Goal: Task Accomplishment & Management: Complete application form

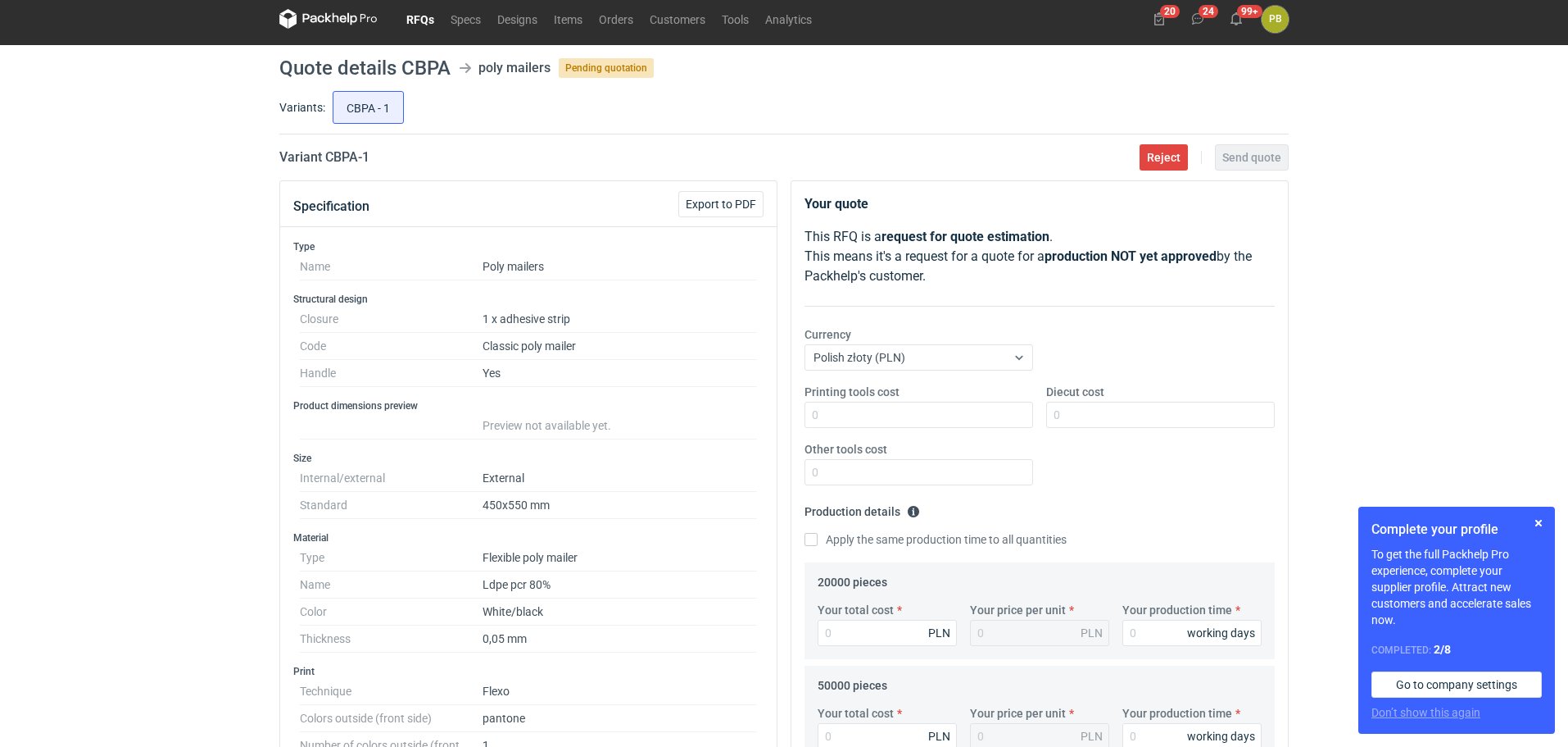
scroll to position [4, 0]
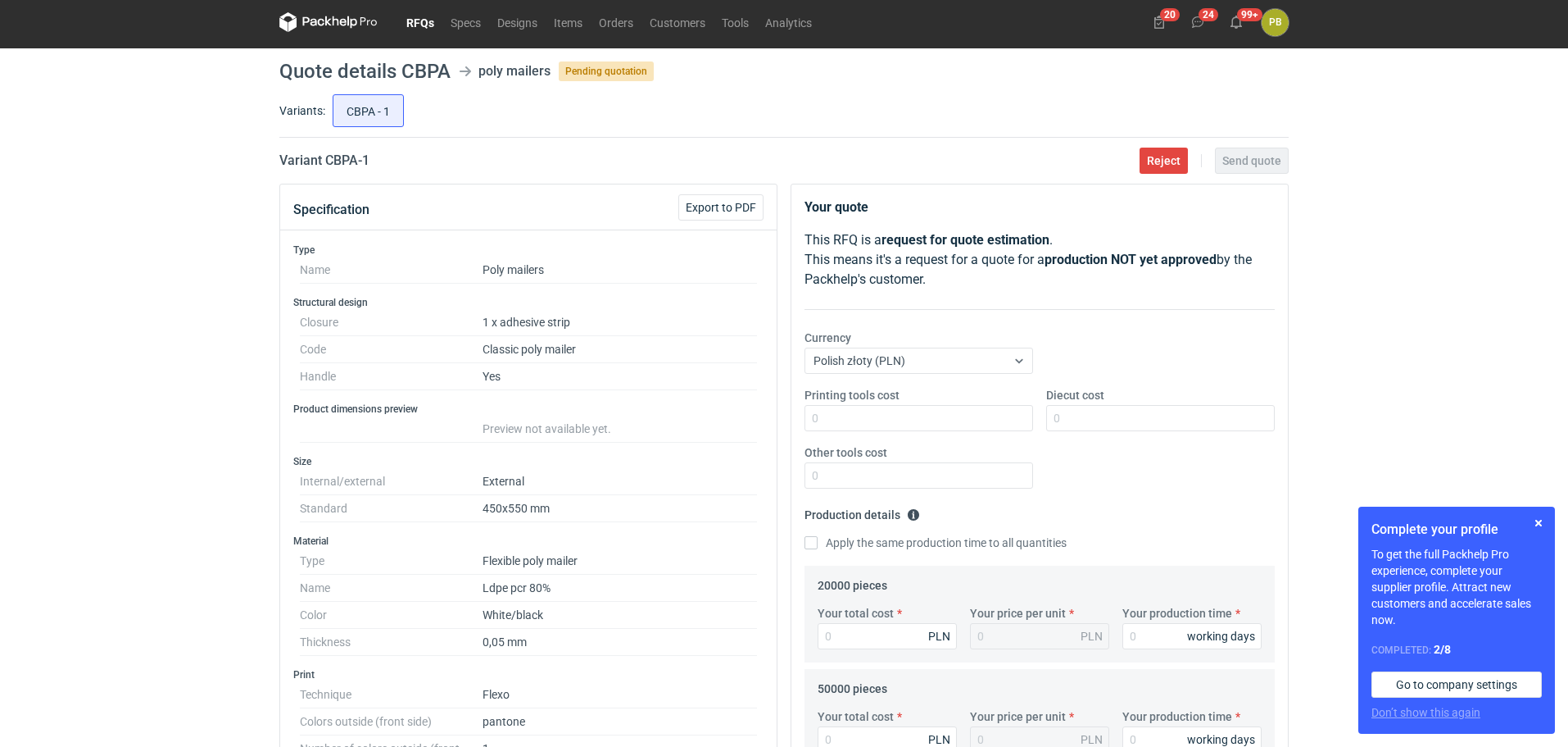
click at [414, 18] on link "RFQs" at bounding box center [420, 22] width 44 height 20
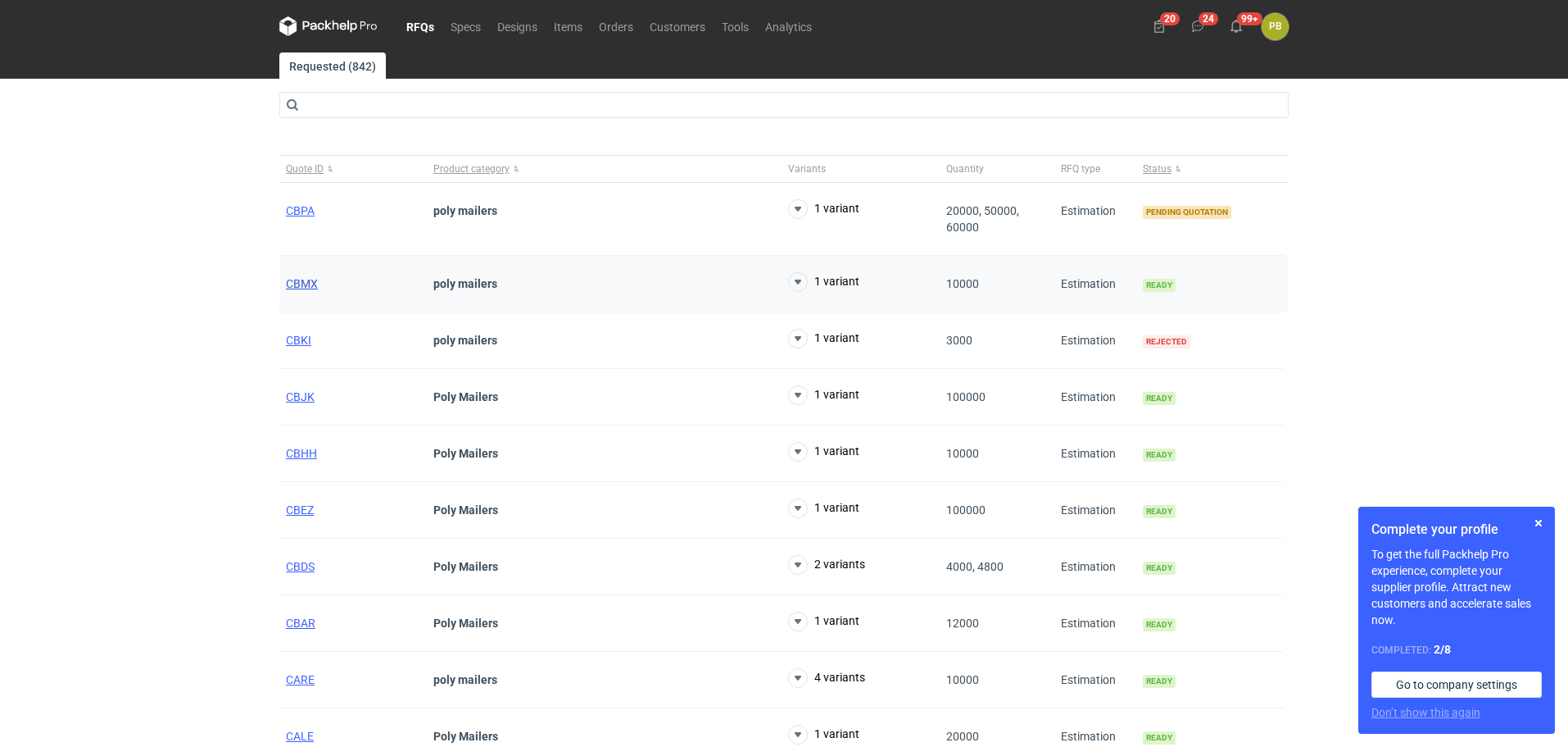
click at [304, 279] on span "CBMX" at bounding box center [301, 283] width 32 height 13
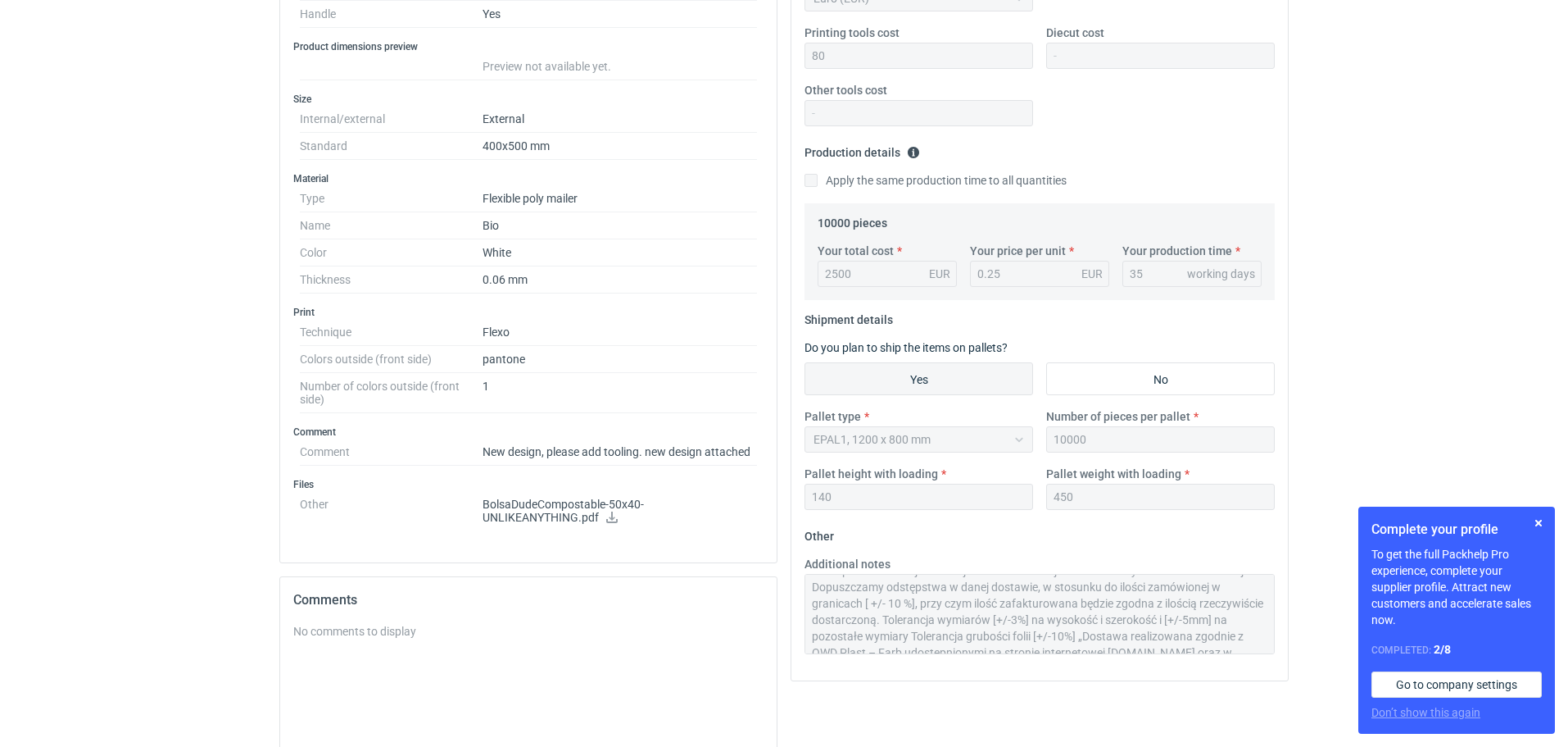
scroll to position [65, 0]
click at [1293, 655] on div "Your quote This RFQ is a request for quote estimation . This means it's a reque…" at bounding box center [1039, 395] width 511 height 1148
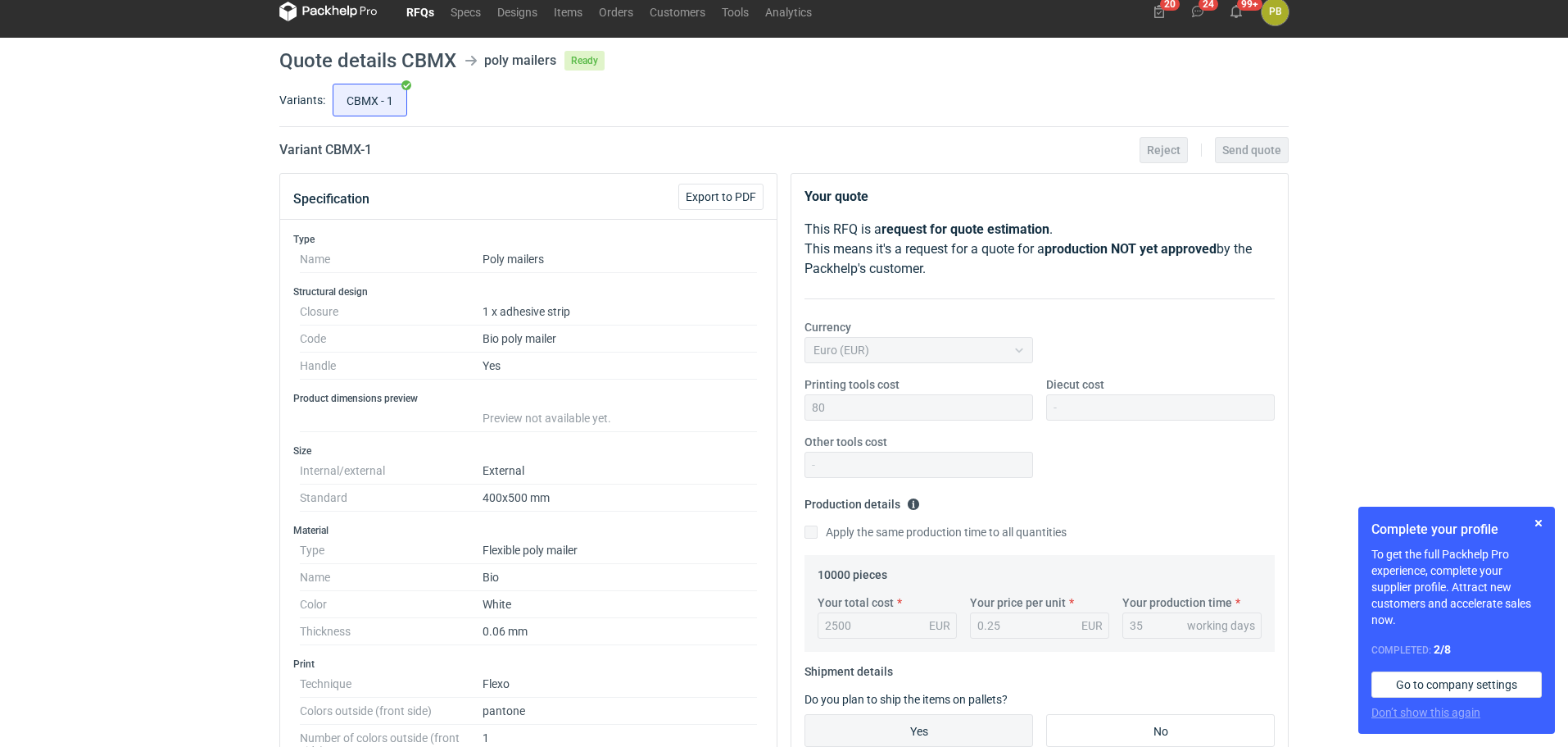
scroll to position [0, 0]
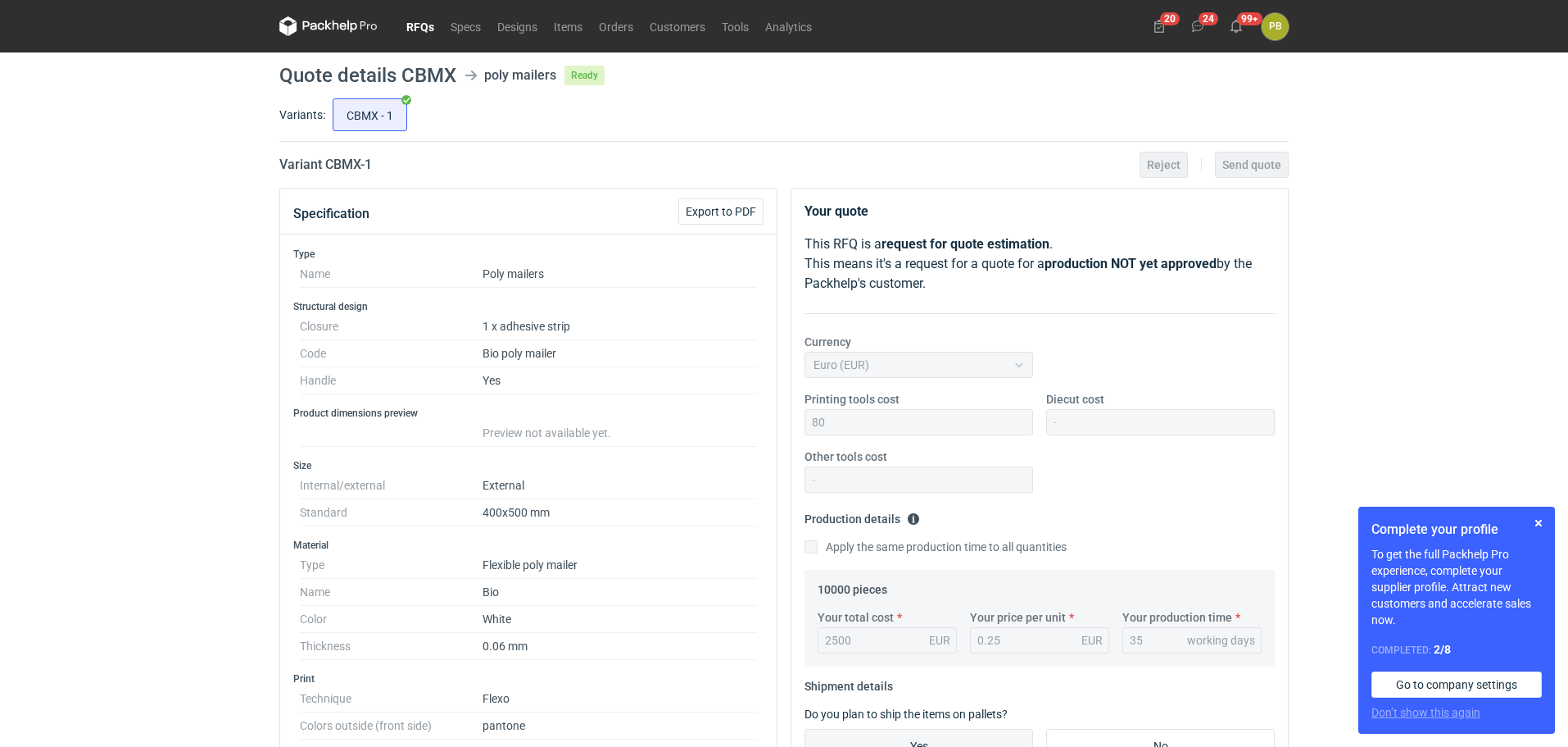
click at [426, 26] on link "RFQs" at bounding box center [420, 26] width 44 height 20
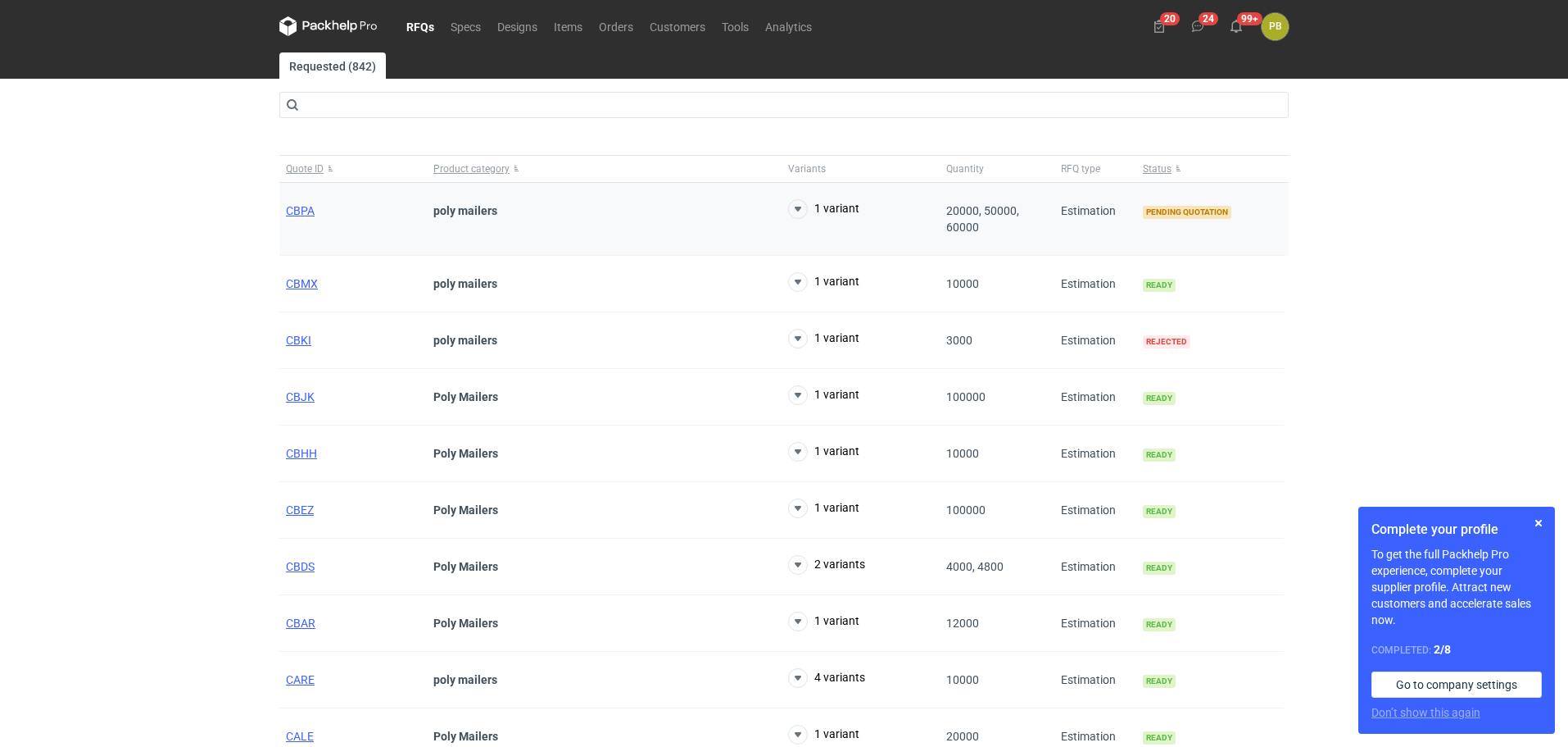
click at [306, 202] on div "CBPA" at bounding box center [353, 219] width 148 height 73
click at [306, 205] on span "CBPA" at bounding box center [300, 210] width 29 height 13
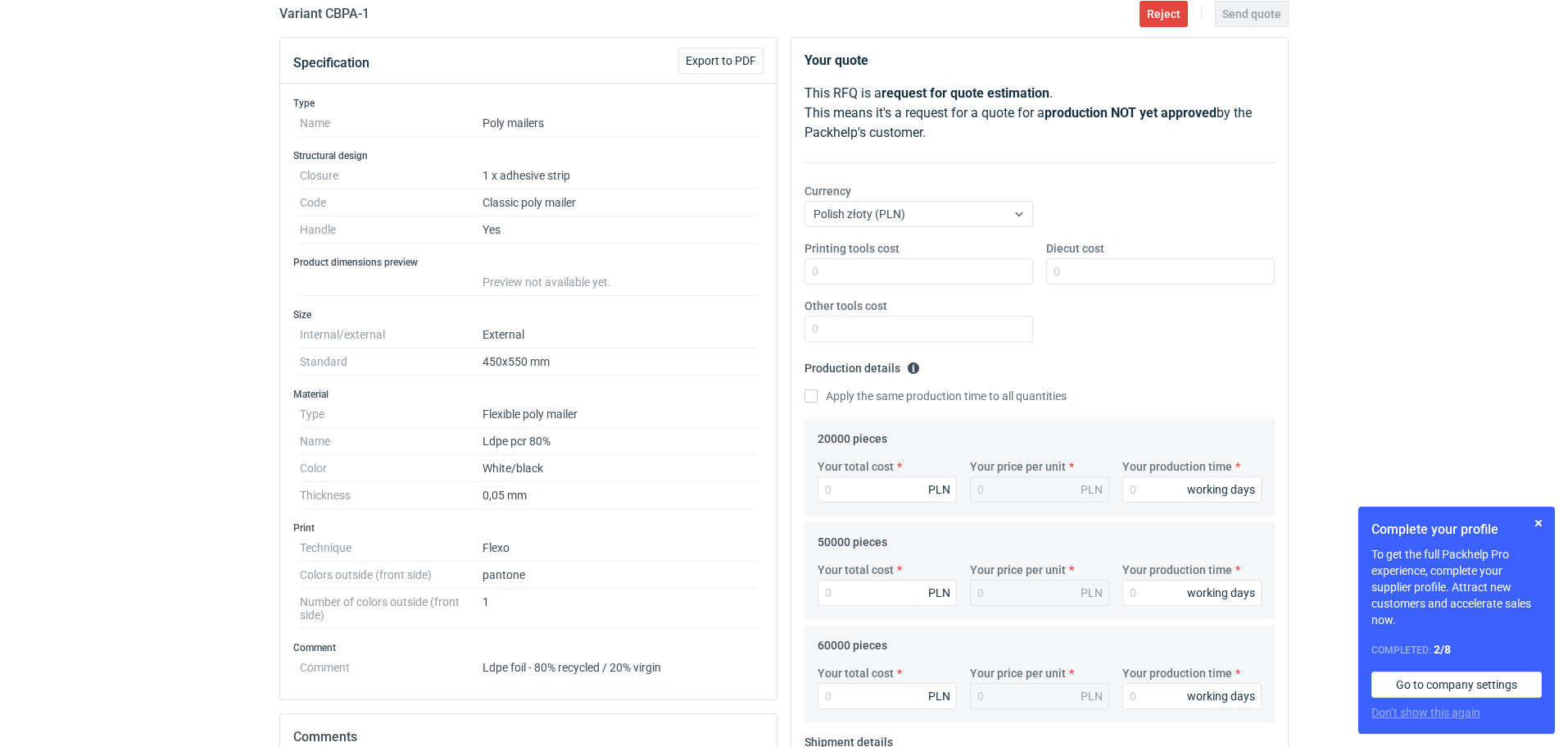
scroll to position [154, 0]
click at [1019, 208] on icon at bounding box center [1018, 210] width 13 height 13
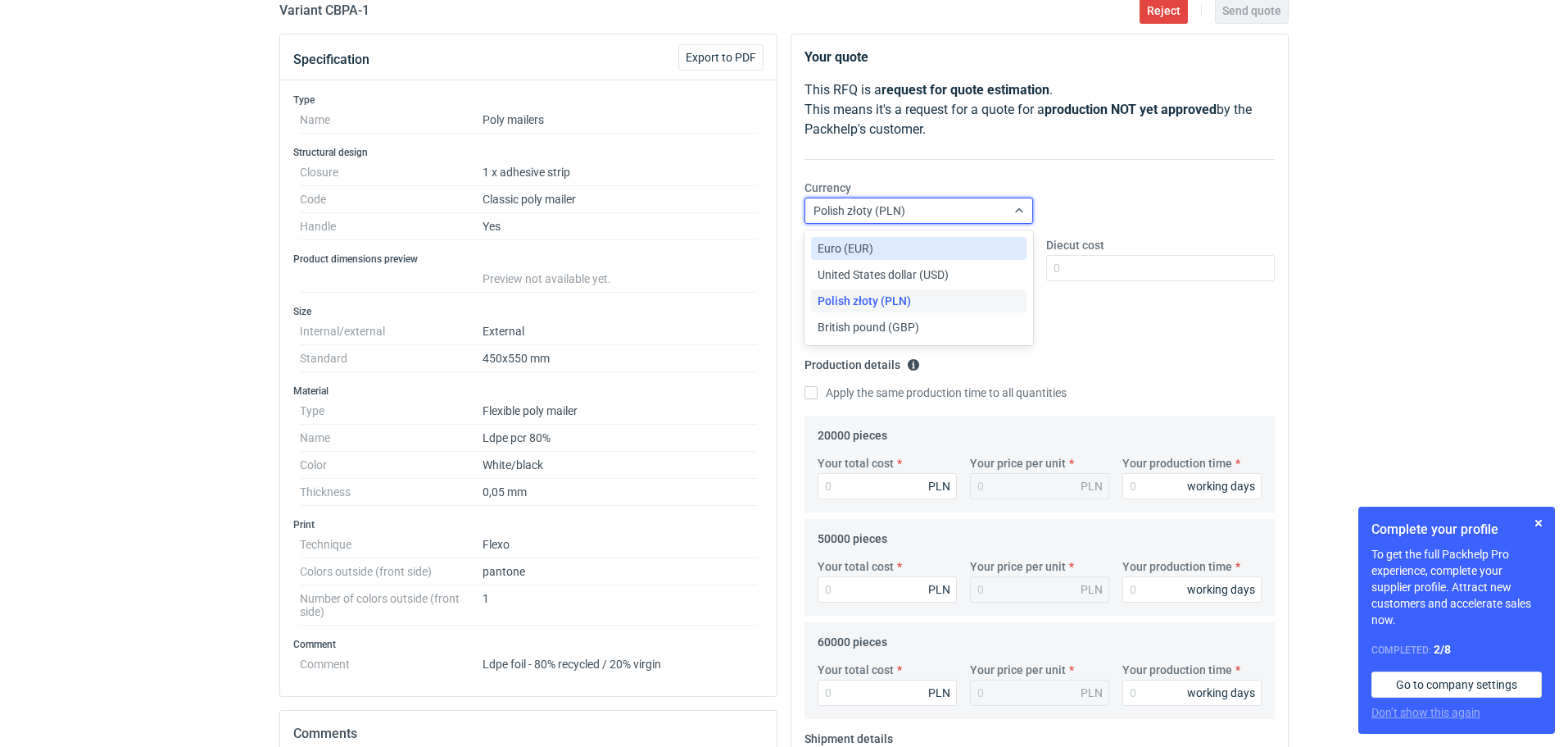
click at [973, 248] on div "Euro (EUR)" at bounding box center [919, 248] width 202 height 17
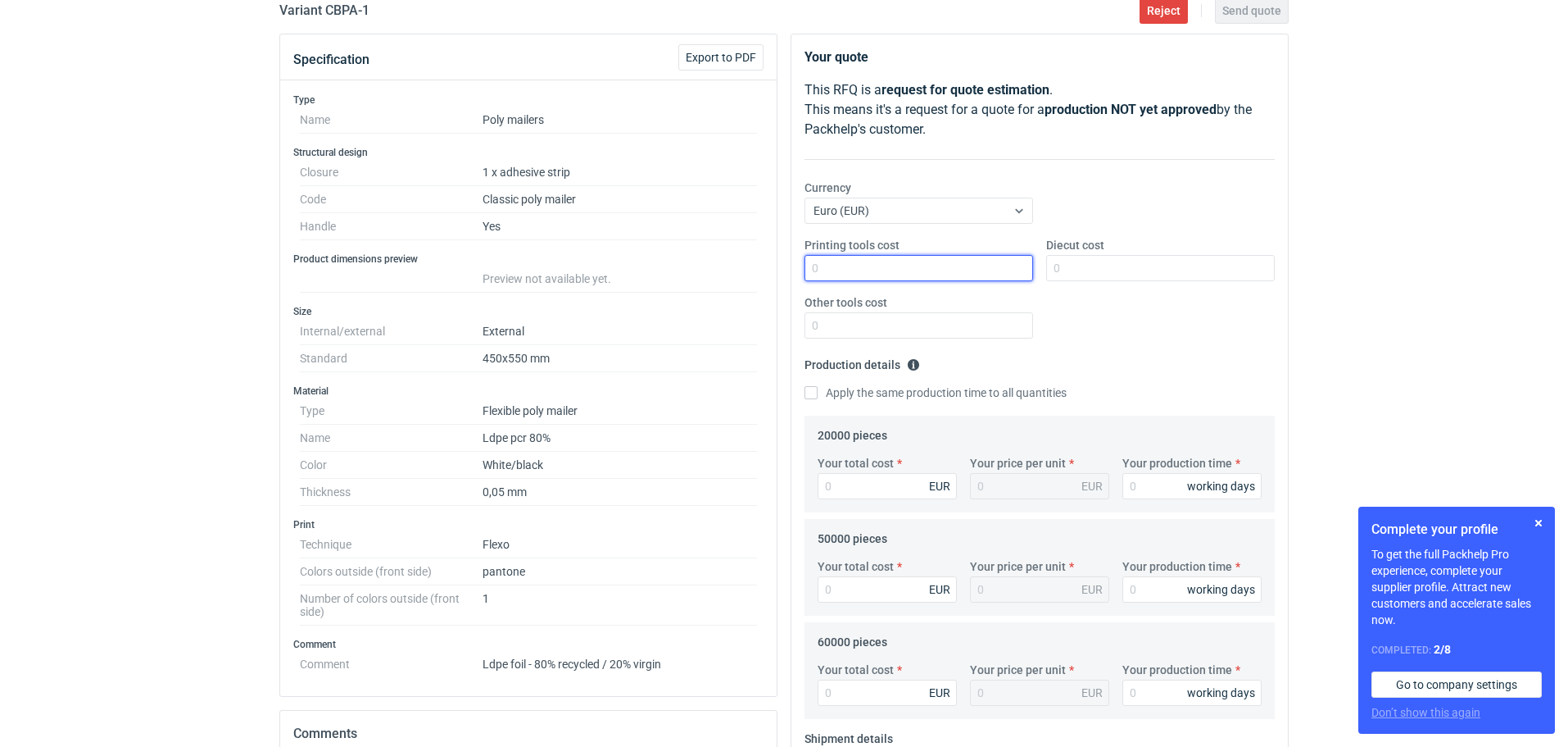
click at [864, 274] on input "Printing tools cost" at bounding box center [919, 268] width 228 height 26
type input "60"
click at [849, 486] on input "Your total cost" at bounding box center [887, 486] width 139 height 26
type input "1900"
type input "0.1"
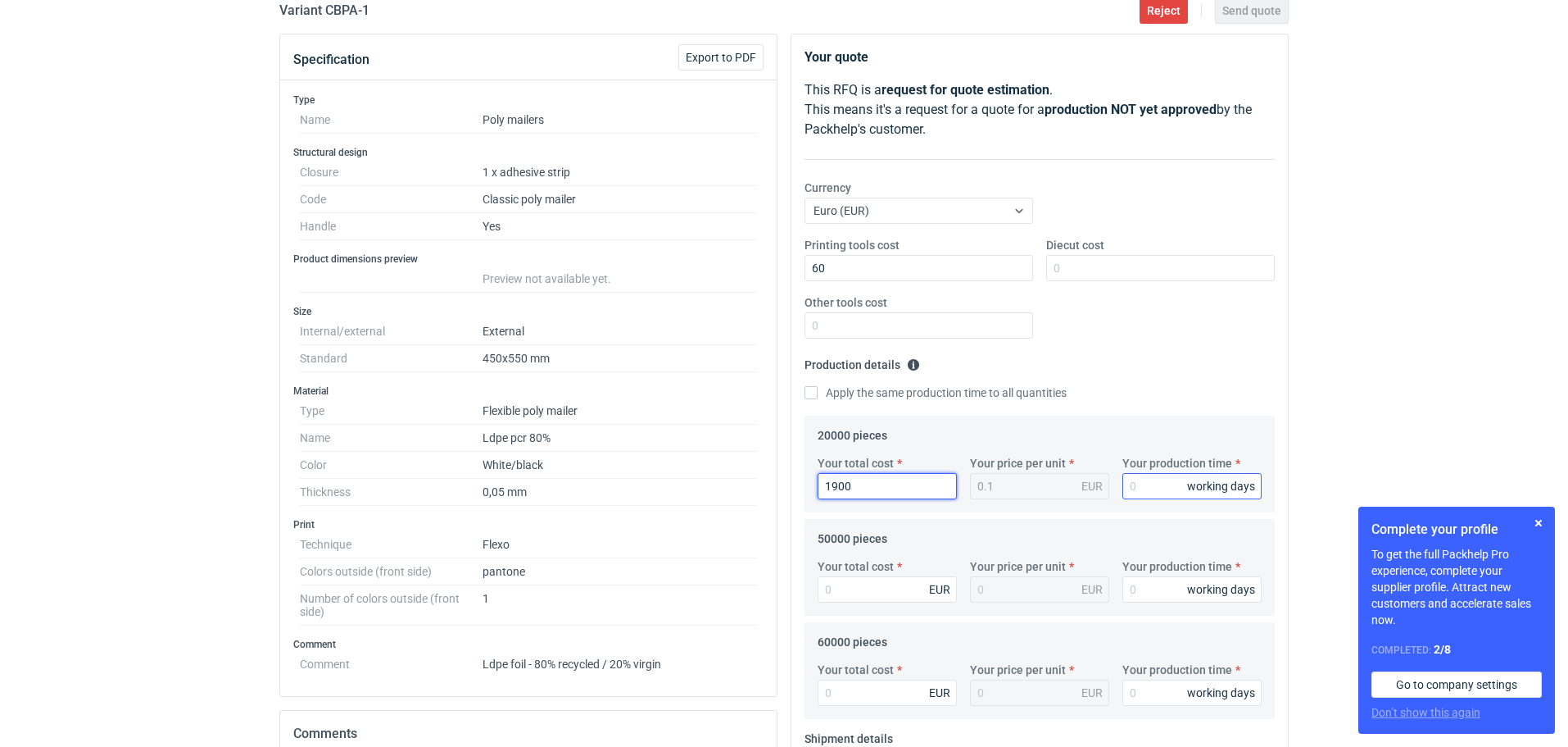
type input "1900"
click at [1155, 486] on input "Your production time" at bounding box center [1192, 486] width 139 height 26
type input "25"
click at [842, 590] on input "Your total cost" at bounding box center [887, 589] width 139 height 26
type input "4250"
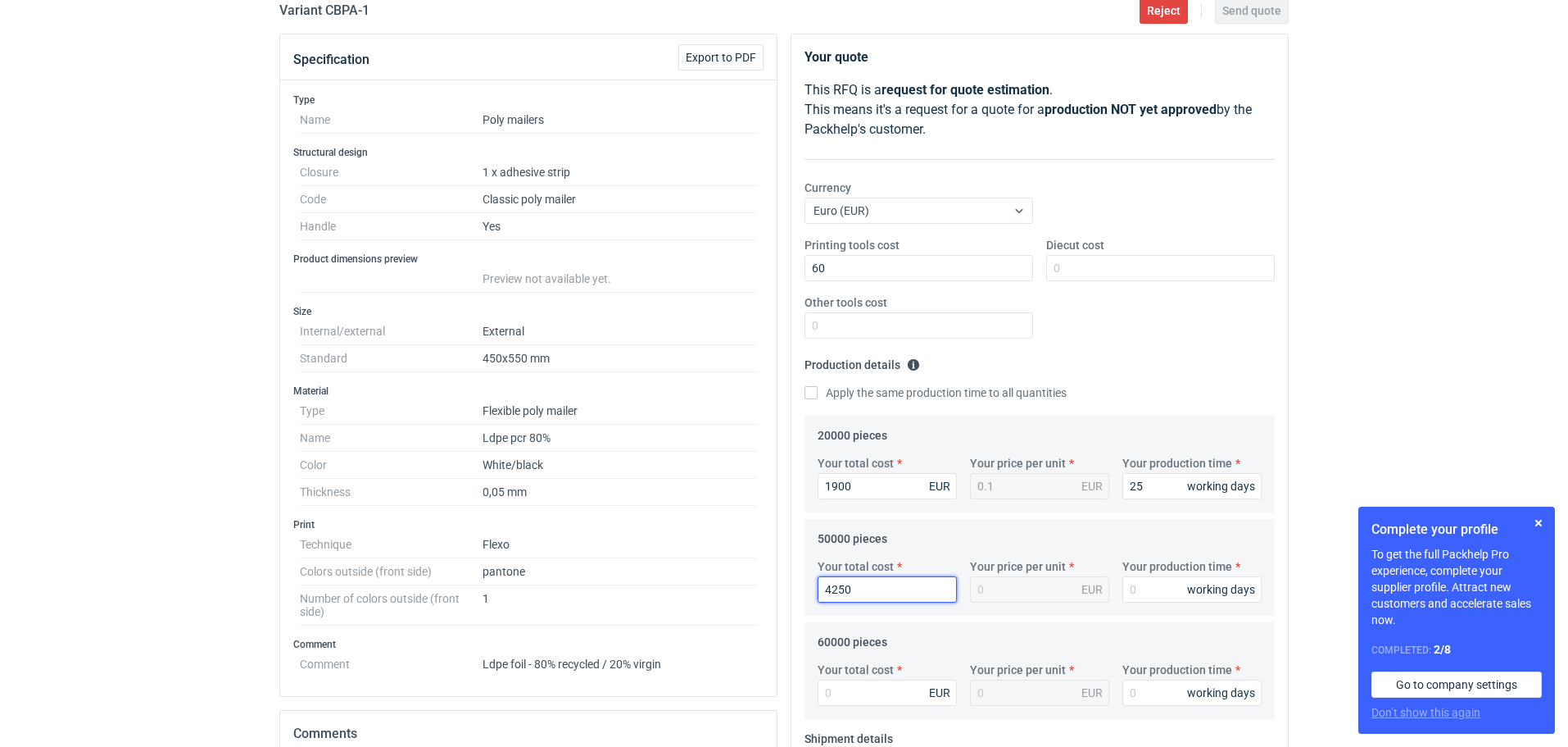
type input "0.09"
type input "4250"
click at [1148, 588] on input "Your production time" at bounding box center [1192, 589] width 139 height 26
type input "25"
click at [881, 697] on input "Your total cost" at bounding box center [887, 692] width 139 height 26
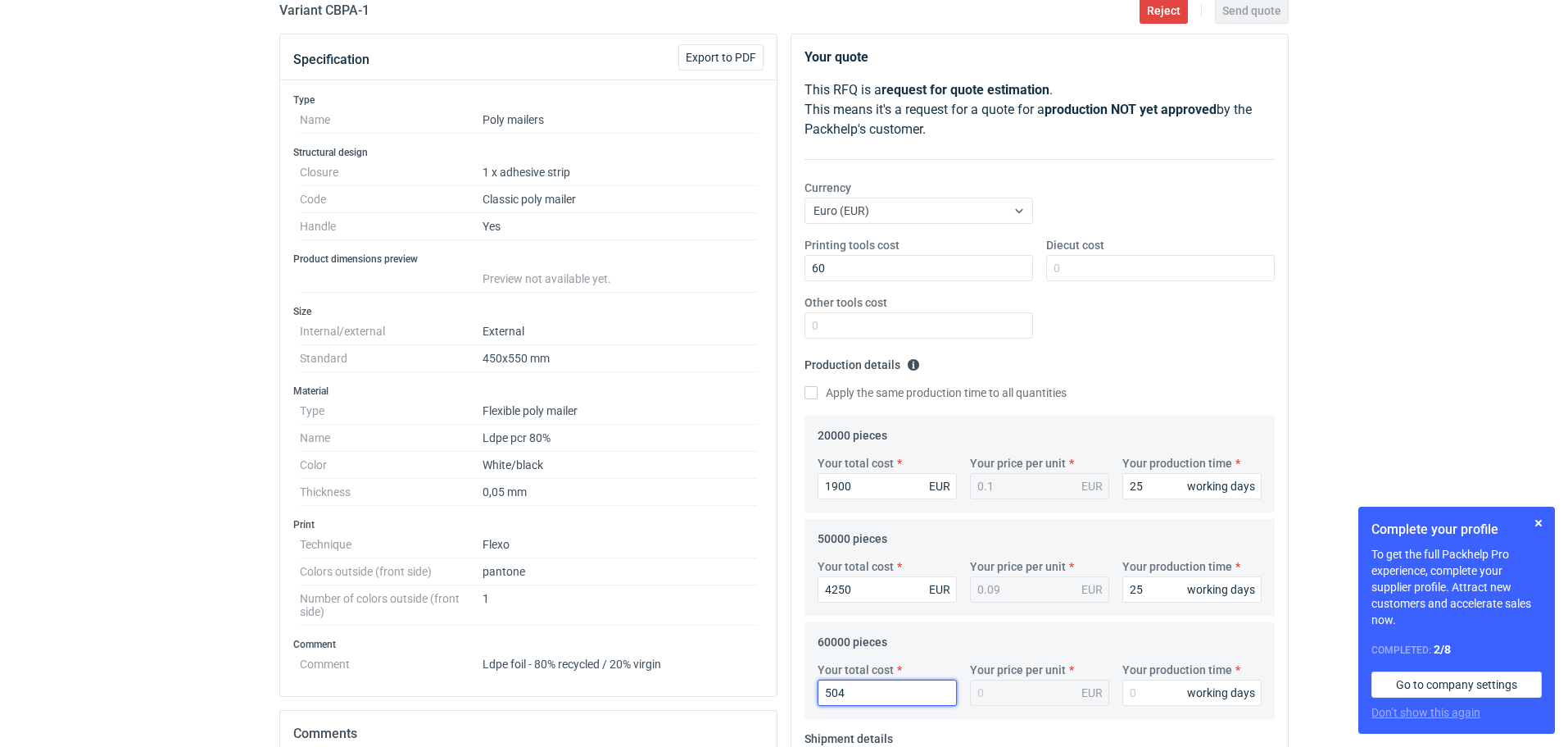
type input "5040"
type input "0.08"
type input "5040"
click at [1139, 691] on input "Your production time" at bounding box center [1192, 692] width 139 height 26
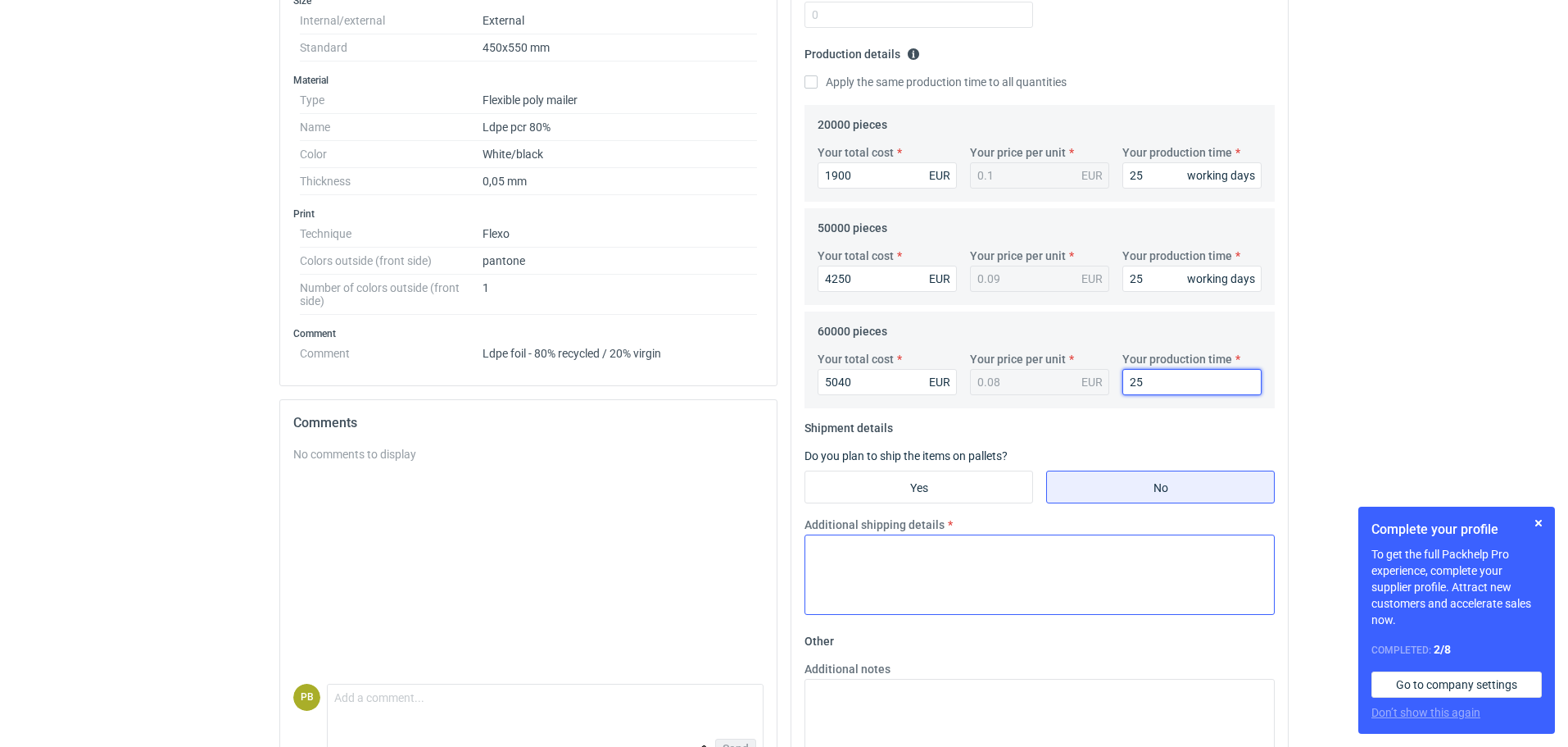
scroll to position [473, 0]
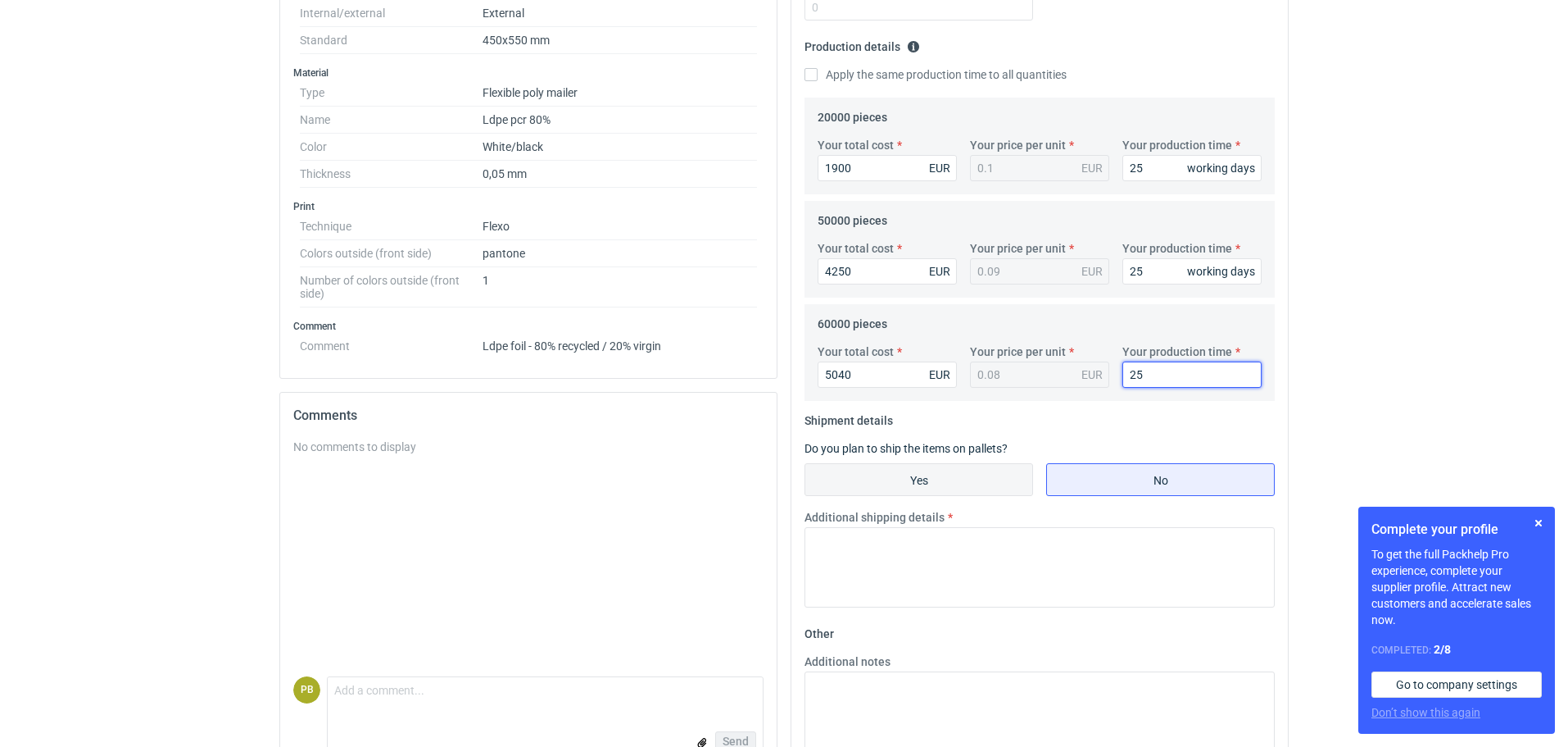
type input "25"
click at [990, 472] on input "Yes" at bounding box center [919, 479] width 227 height 31
radio input "true"
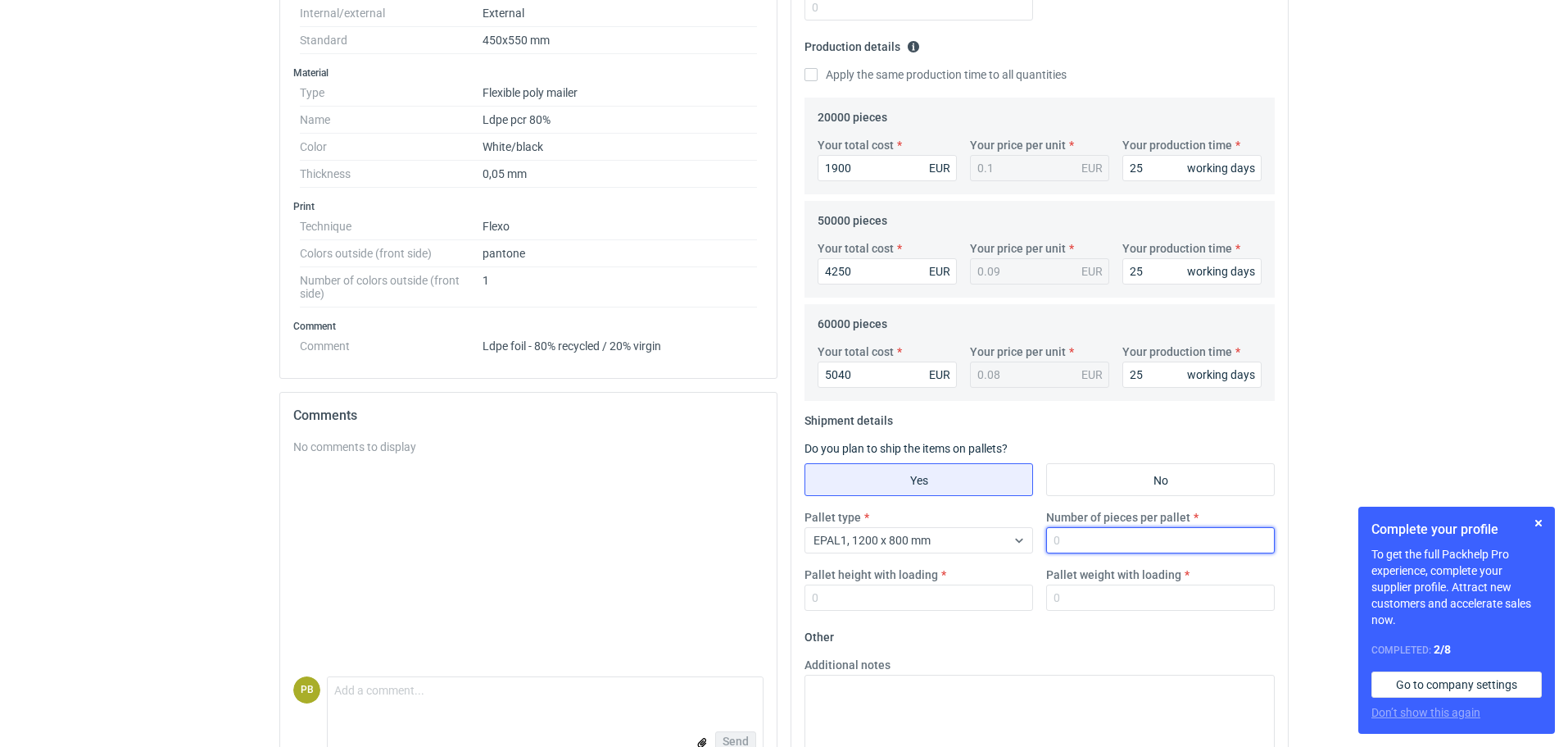
click at [1077, 546] on input "Number of pieces per pallet" at bounding box center [1160, 540] width 228 height 26
type input "15000"
click at [872, 612] on div "Pallet type EPAL1, 1200 x 800 mm Number of pieces per pallet 15000 Pallet heigh…" at bounding box center [1039, 566] width 484 height 115
click at [853, 598] on input "Pallet height with loading" at bounding box center [919, 598] width 228 height 26
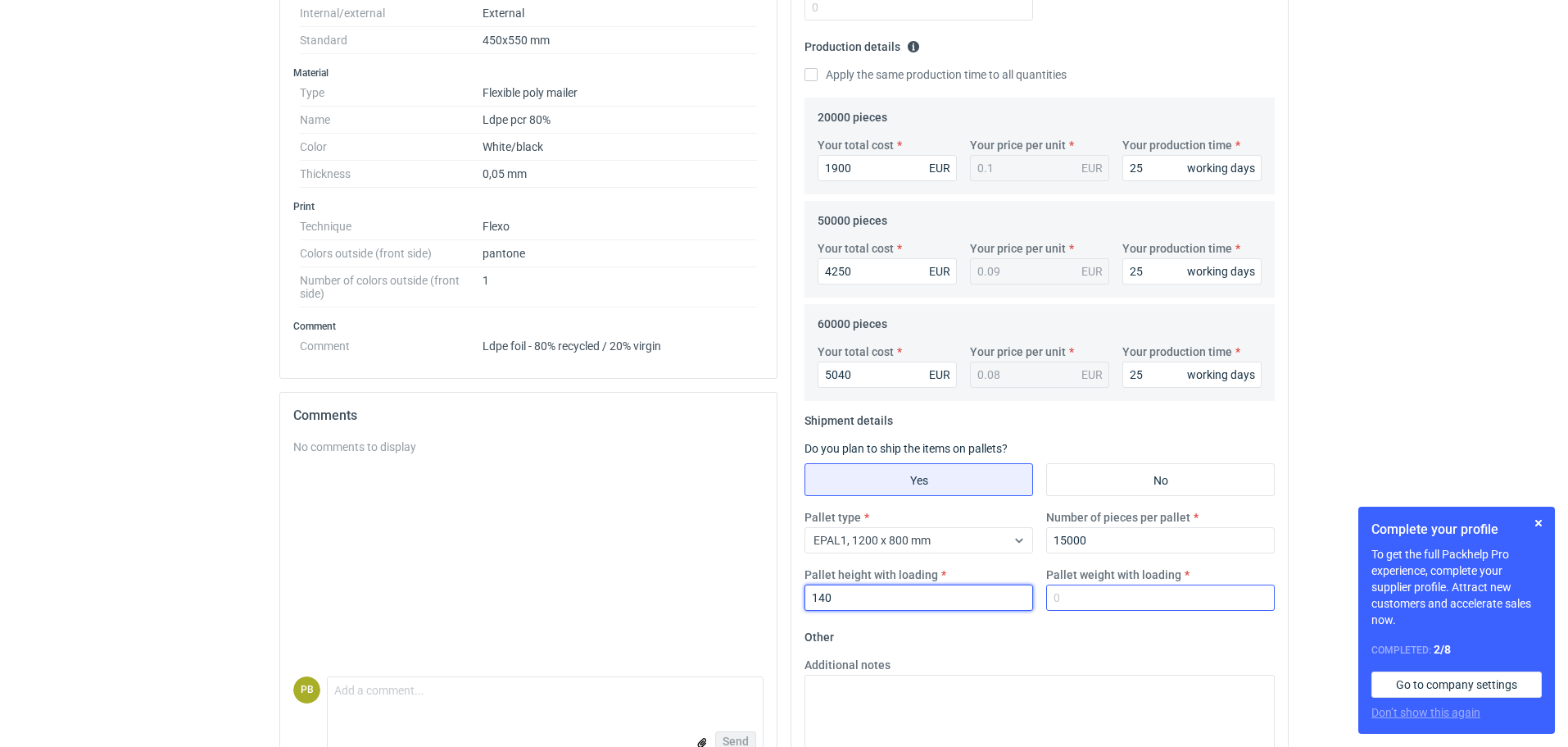
type input "140"
click at [1068, 598] on input "Pallet weight with loading" at bounding box center [1160, 598] width 228 height 26
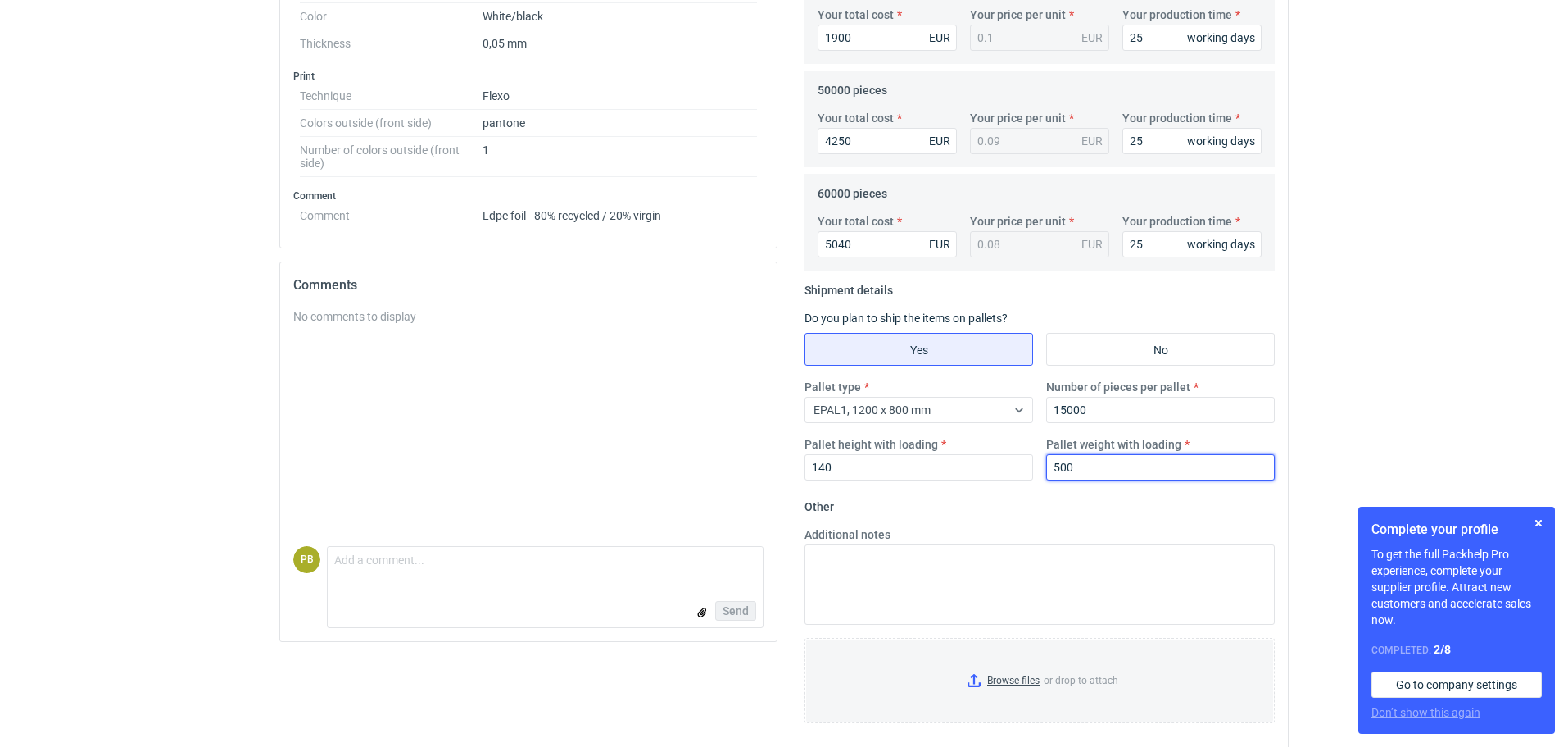
scroll to position [618, 0]
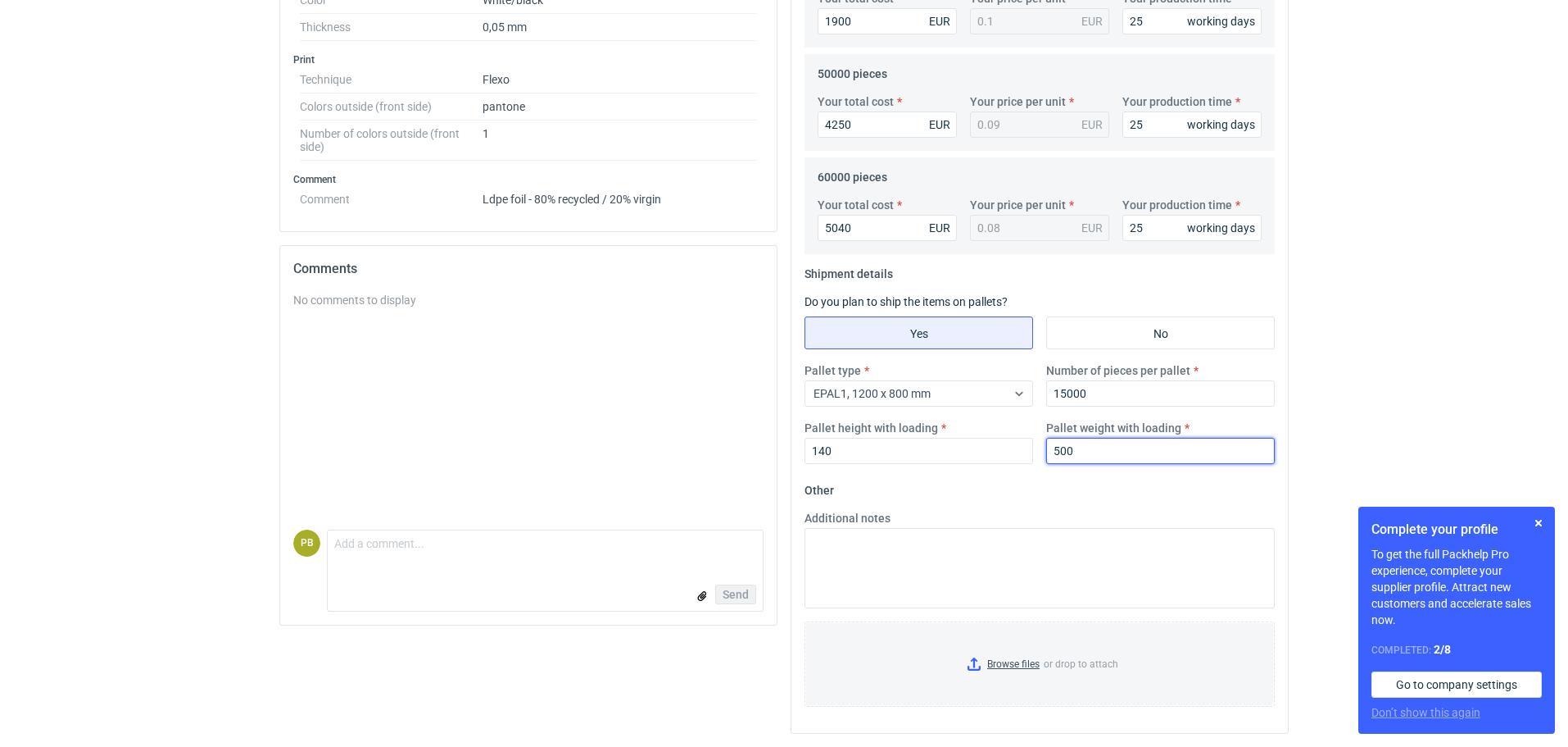
type input "500"
drag, startPoint x: 819, startPoint y: 524, endPoint x: 818, endPoint y: 537, distance: 13.0
click at [818, 533] on div "Additional notes" at bounding box center [1039, 559] width 484 height 98
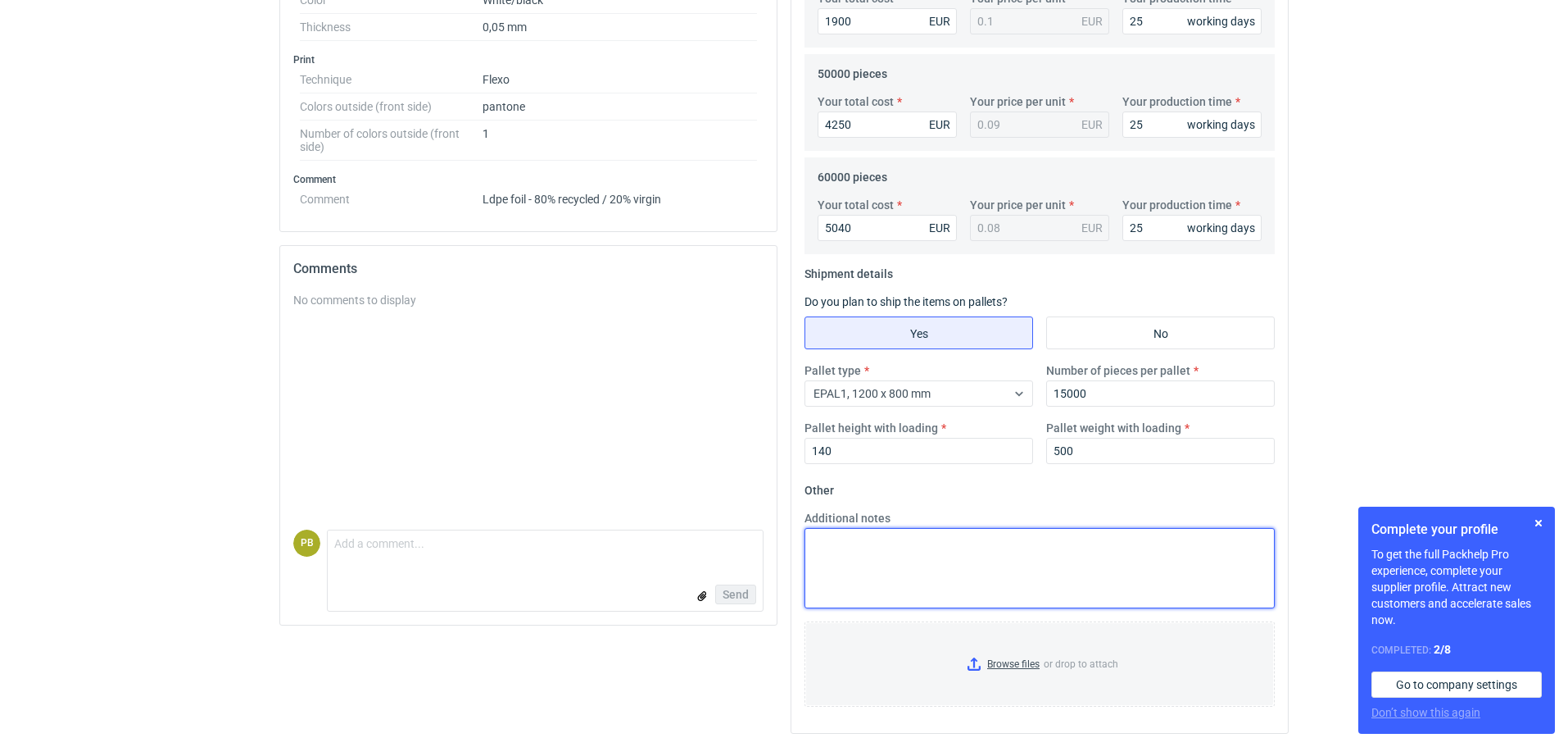
click at [813, 545] on textarea "Additional notes" at bounding box center [1040, 568] width 471 height 80
paste textarea "Termin realizacji ok 6/7 tygodnie od akceptacji grafiki Ważność cen 30 dni Dost…"
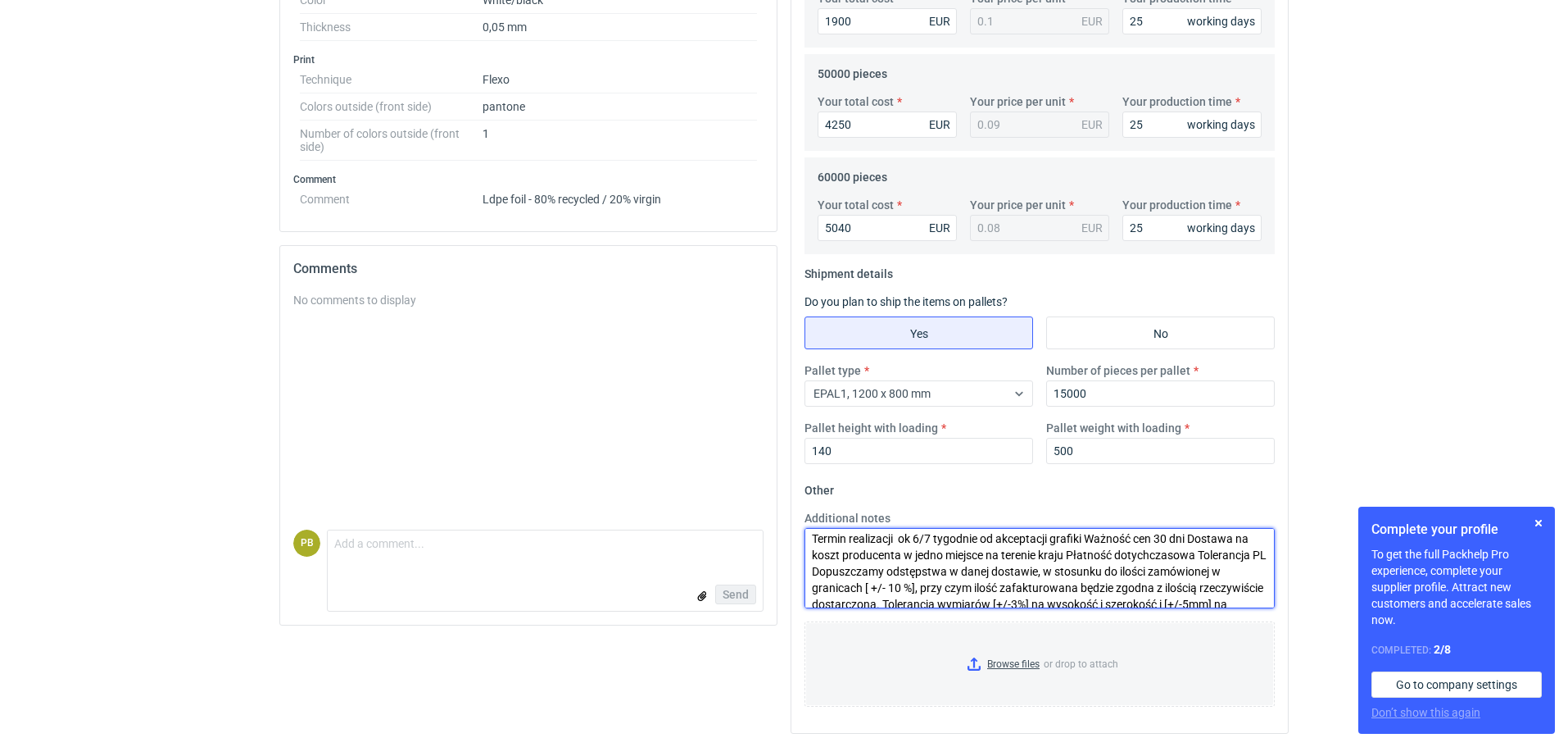
scroll to position [0, 0]
click at [936, 543] on textarea "Termin realizacji ok 6/7 tygodnie od akceptacji grafiki Ważność cen 30 dni Dost…" at bounding box center [1040, 568] width 471 height 80
type textarea "Termin realizacji ok 3 tygodnie od akceptacji grafiki Ważność cen 30 dni Dostaw…"
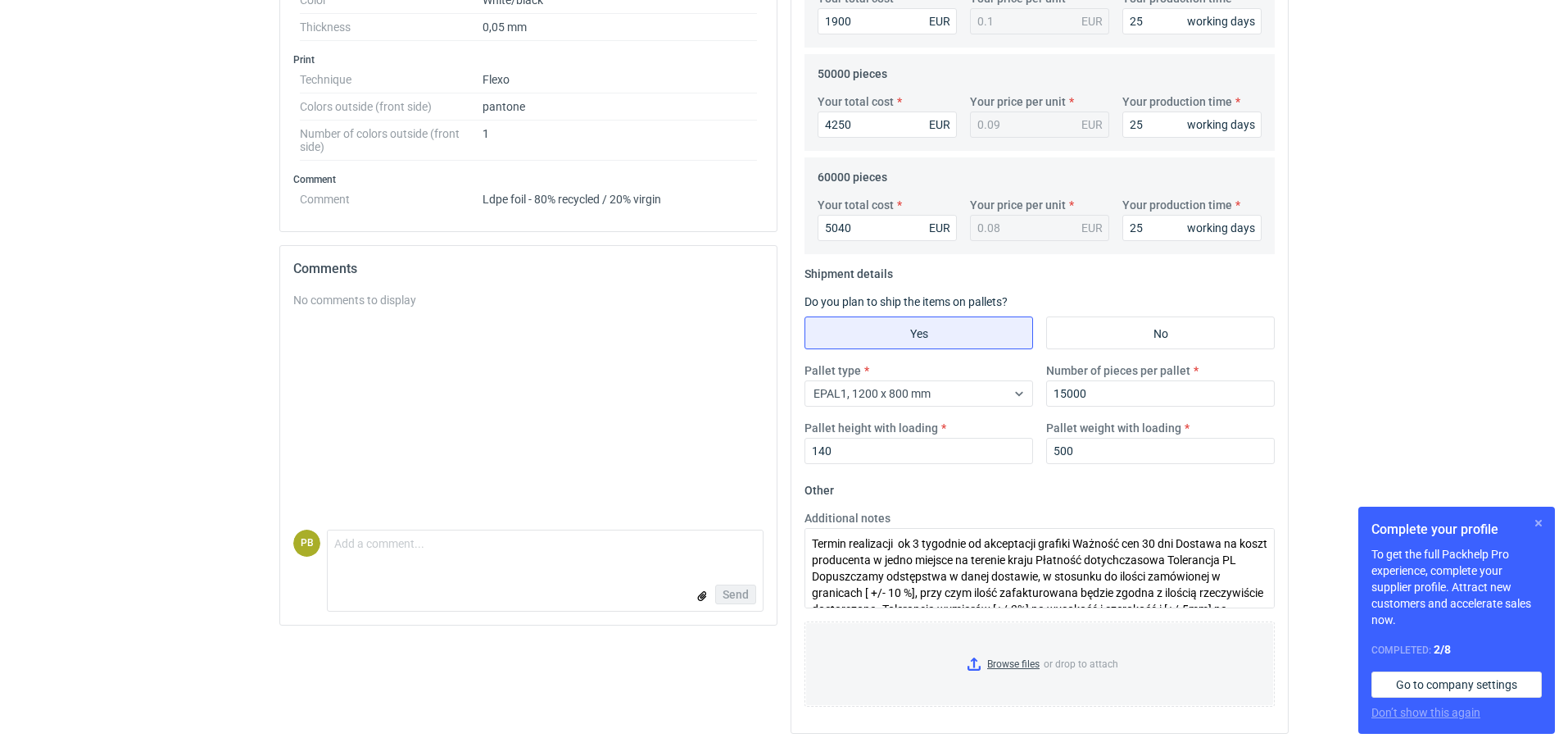
click at [1538, 522] on button "button" at bounding box center [1538, 523] width 20 height 20
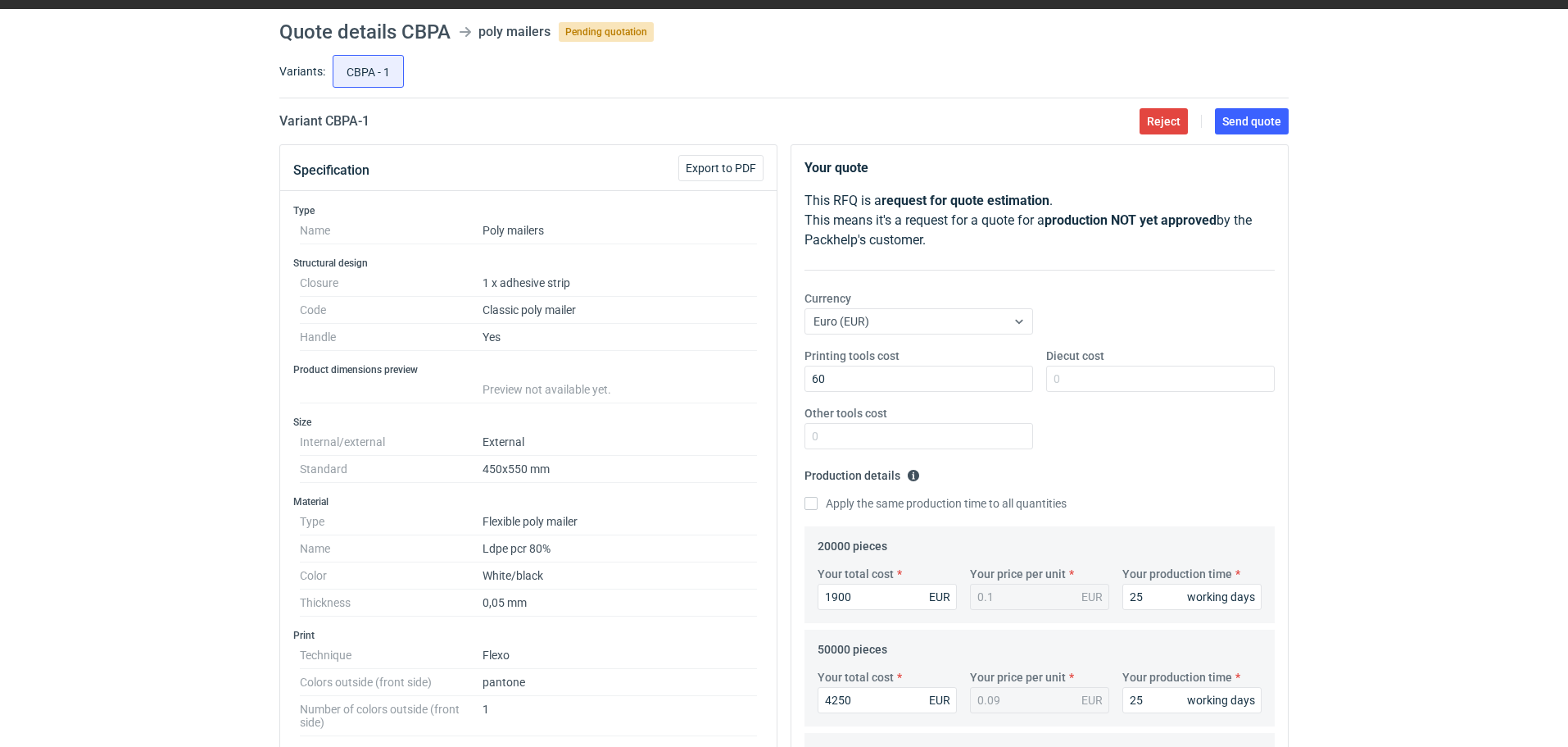
scroll to position [35, 0]
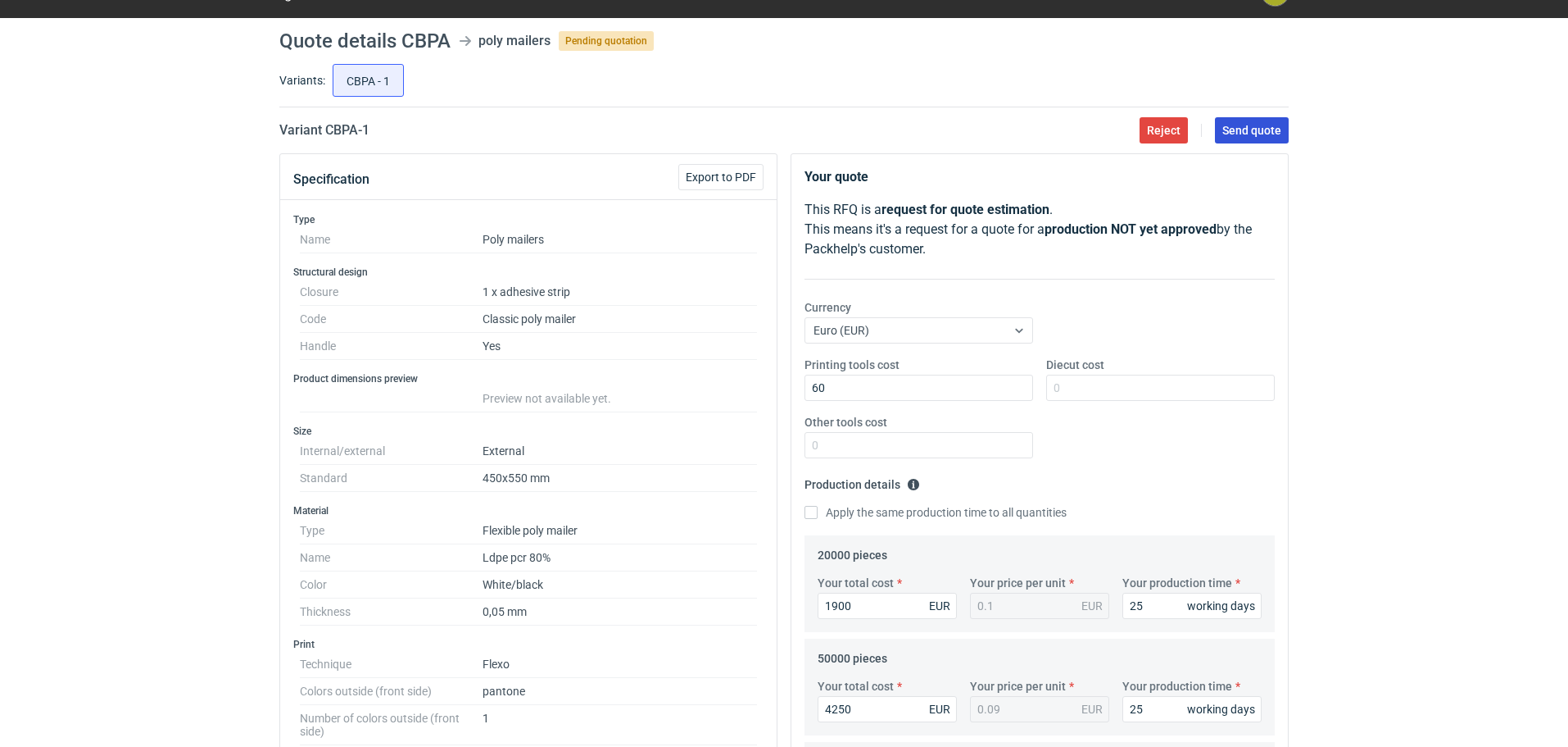
click at [1252, 129] on span "Send quote" at bounding box center [1252, 129] width 59 height 11
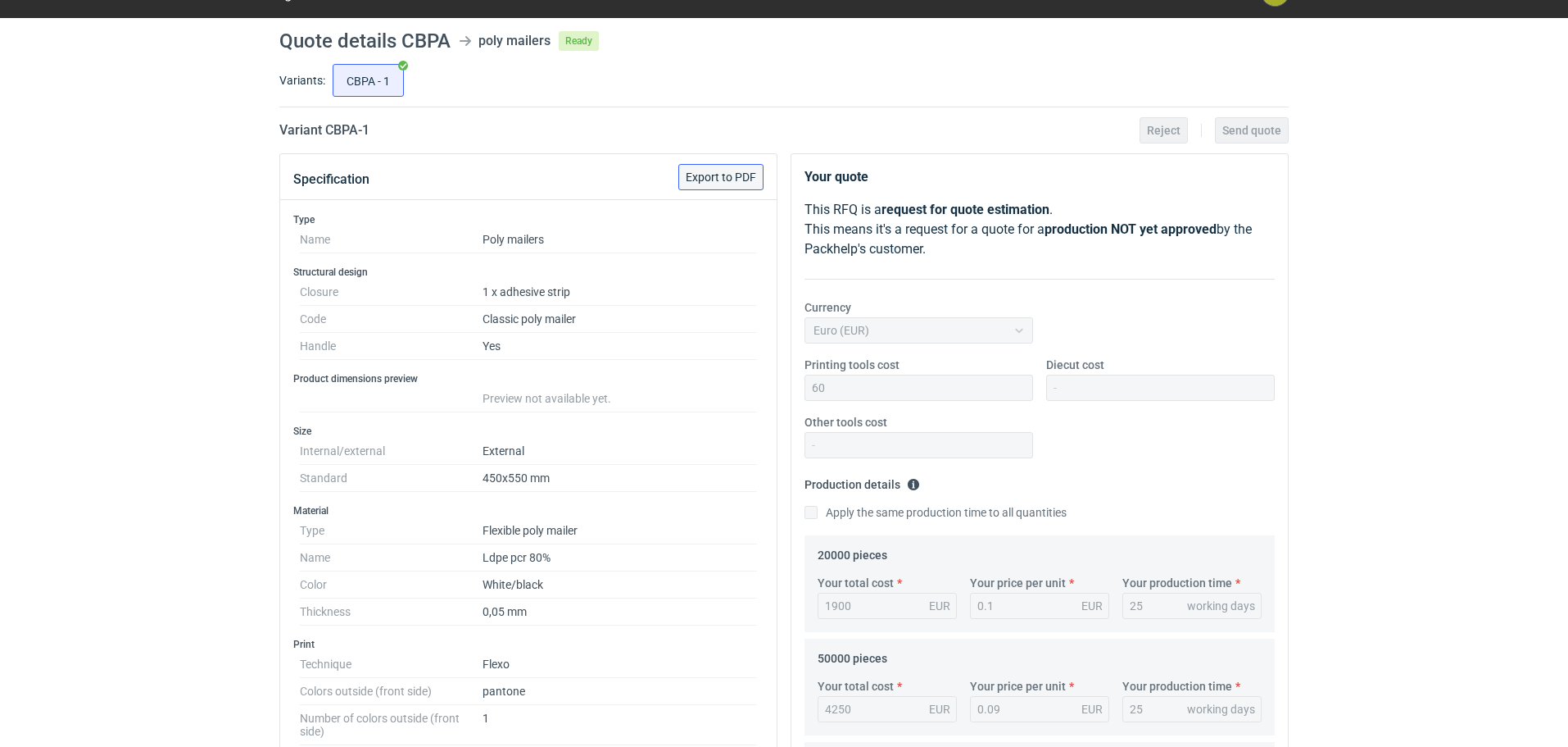
click at [709, 172] on span "Export to PDF" at bounding box center [721, 176] width 70 height 11
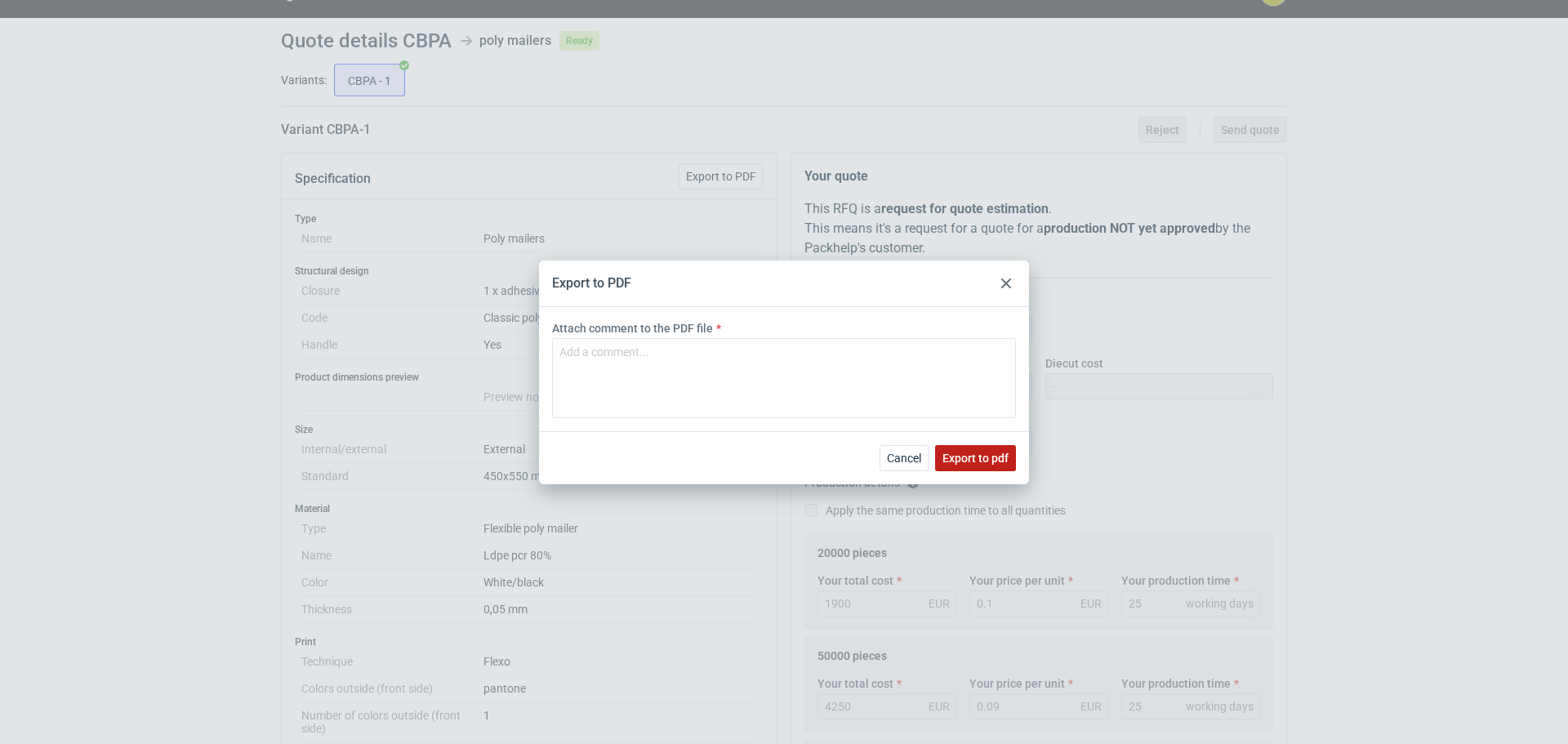
click at [982, 456] on span "Export to pdf" at bounding box center [975, 458] width 66 height 11
